Goal: Find specific page/section: Find specific page/section

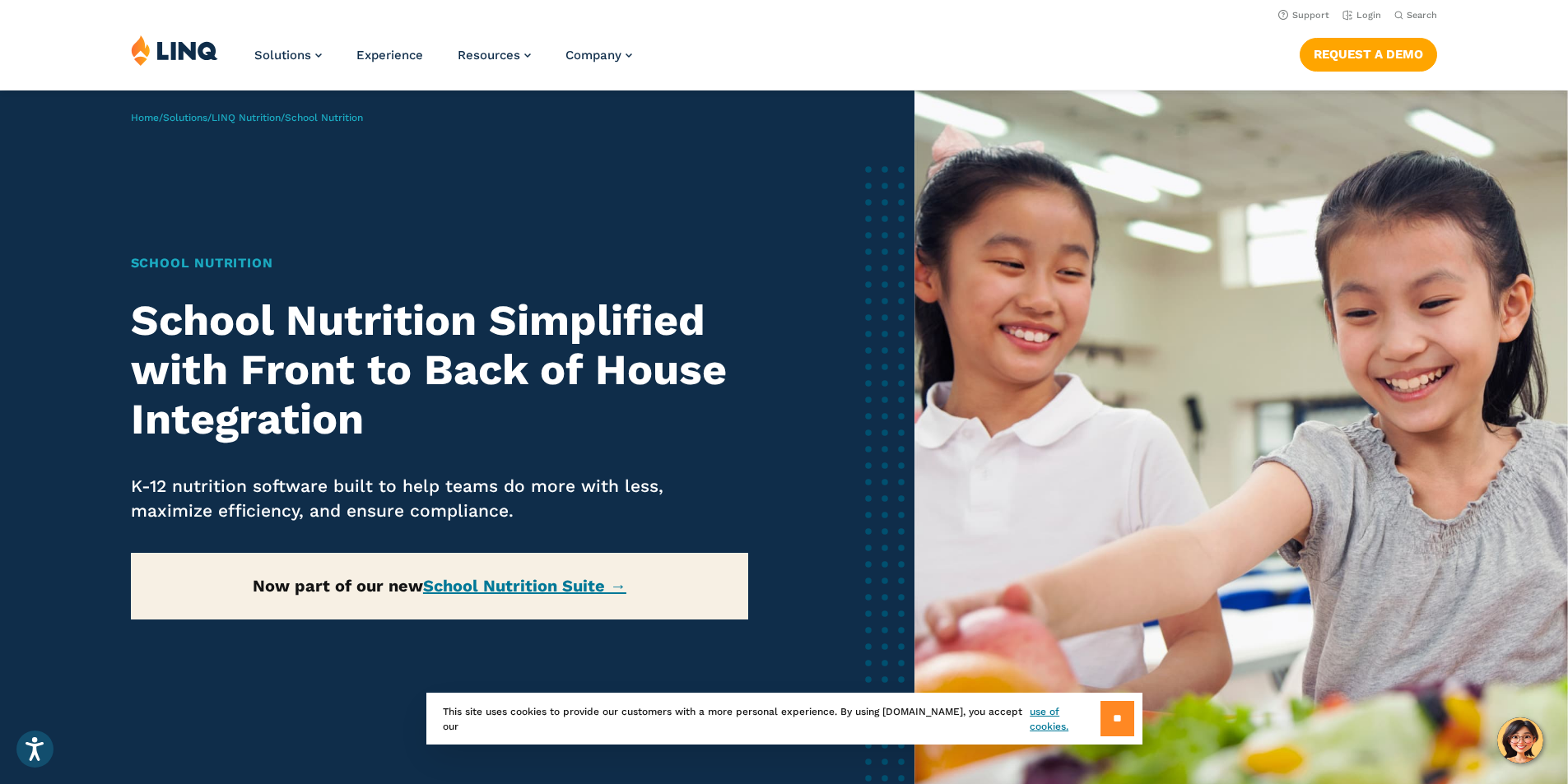
click at [1111, 722] on input "**" at bounding box center [1117, 719] width 34 height 36
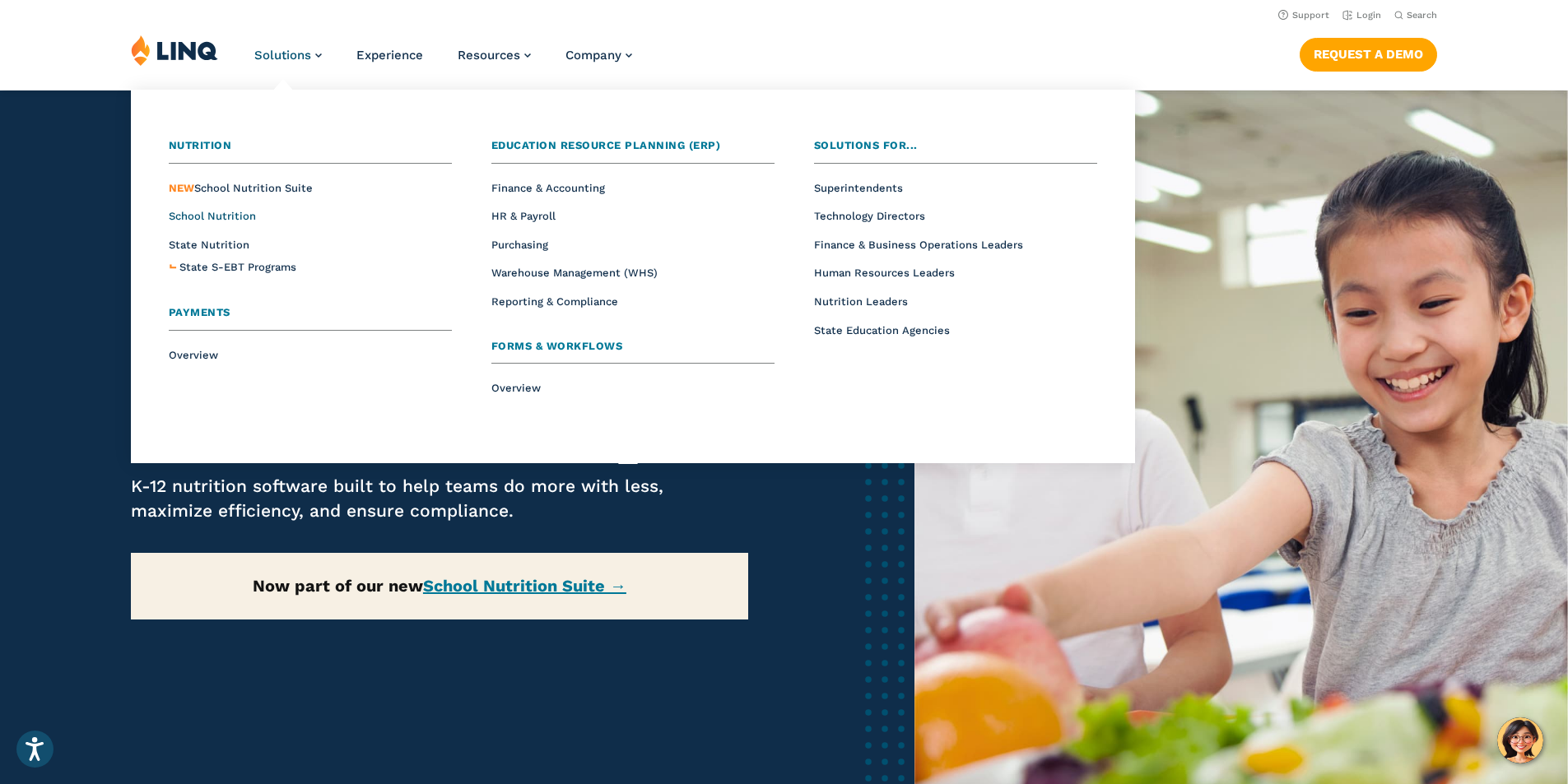
click at [209, 216] on span "School Nutrition" at bounding box center [212, 216] width 87 height 13
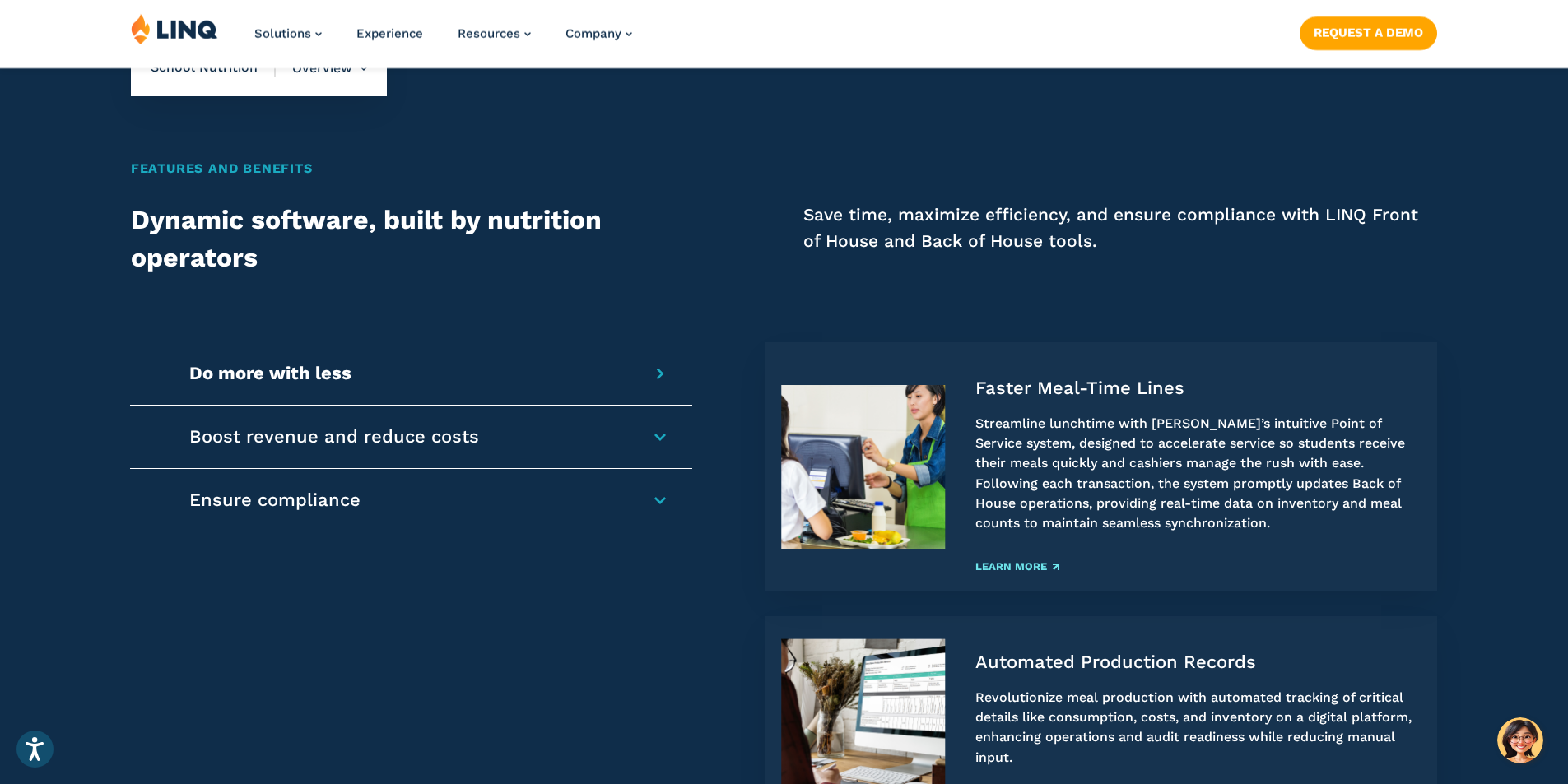
scroll to position [1398, 0]
